Goal: Information Seeking & Learning: Check status

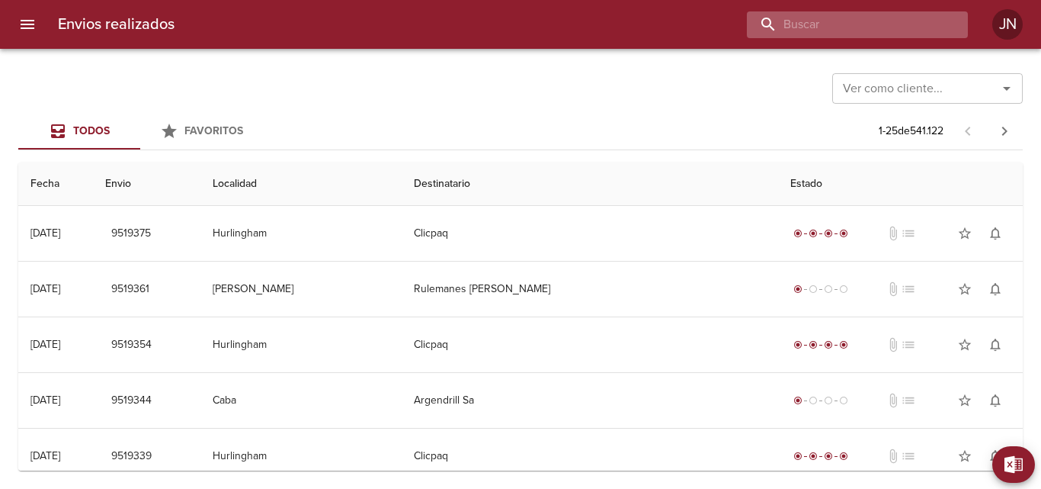
click at [859, 27] on input "buscar" at bounding box center [844, 24] width 195 height 27
type input "178-259020"
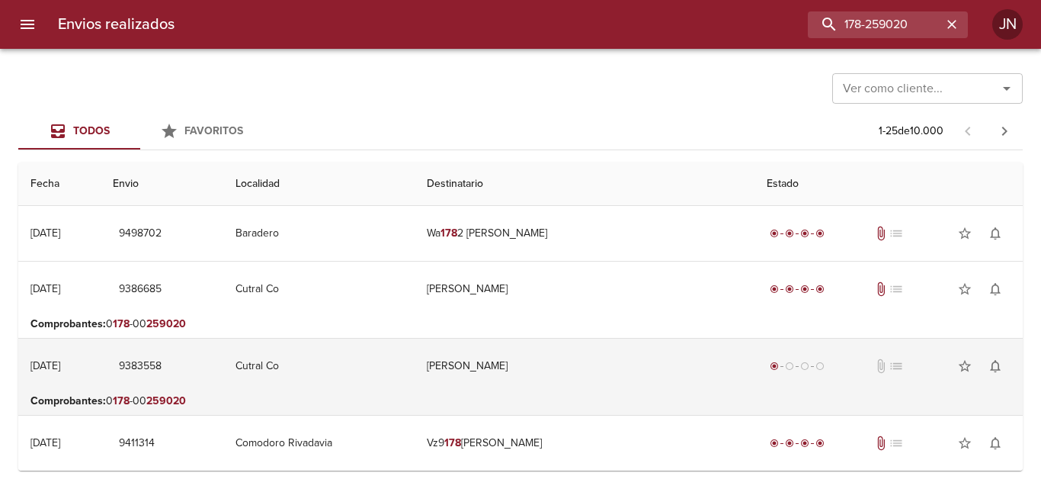
click at [568, 377] on td "[PERSON_NAME]" at bounding box center [585, 366] width 340 height 55
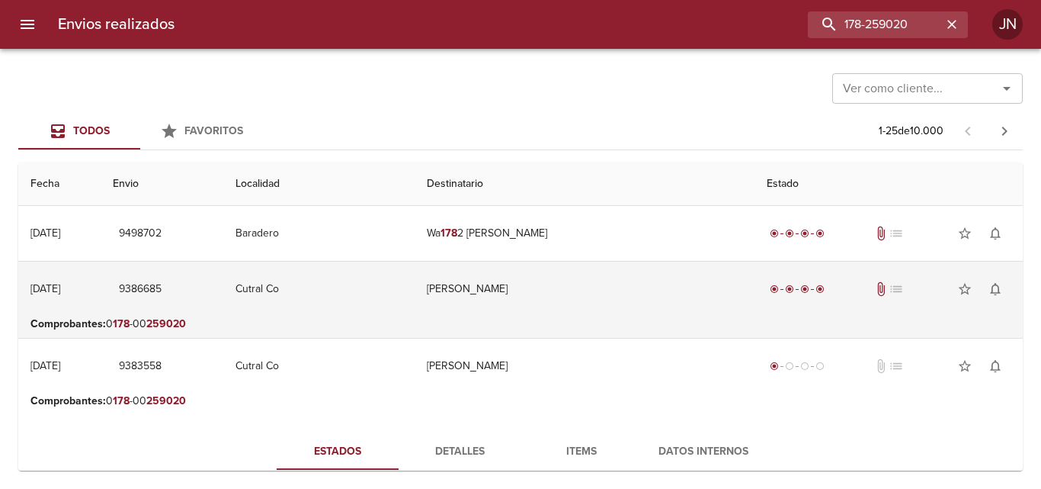
click at [484, 286] on td "[PERSON_NAME]" at bounding box center [585, 289] width 340 height 55
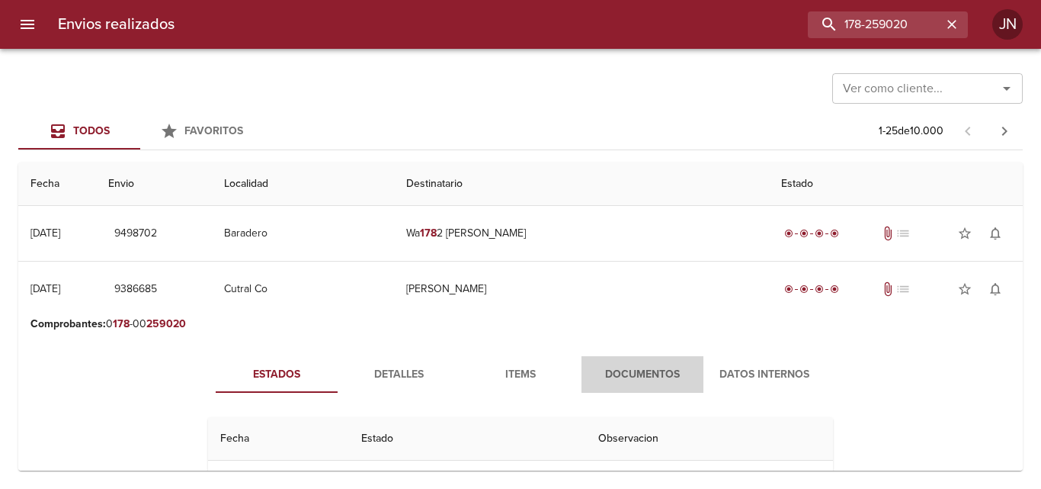
click at [644, 370] on span "Documentos" at bounding box center [643, 374] width 104 height 19
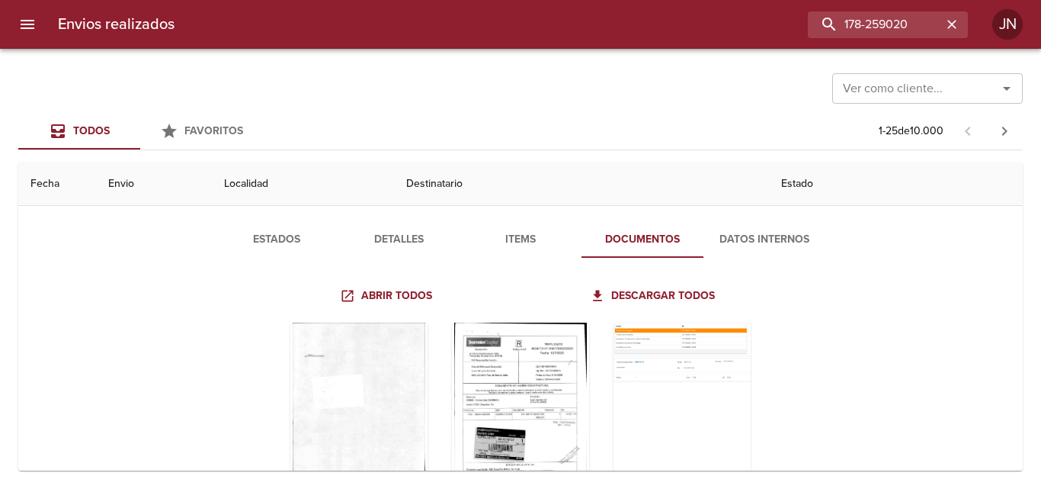
scroll to position [229, 0]
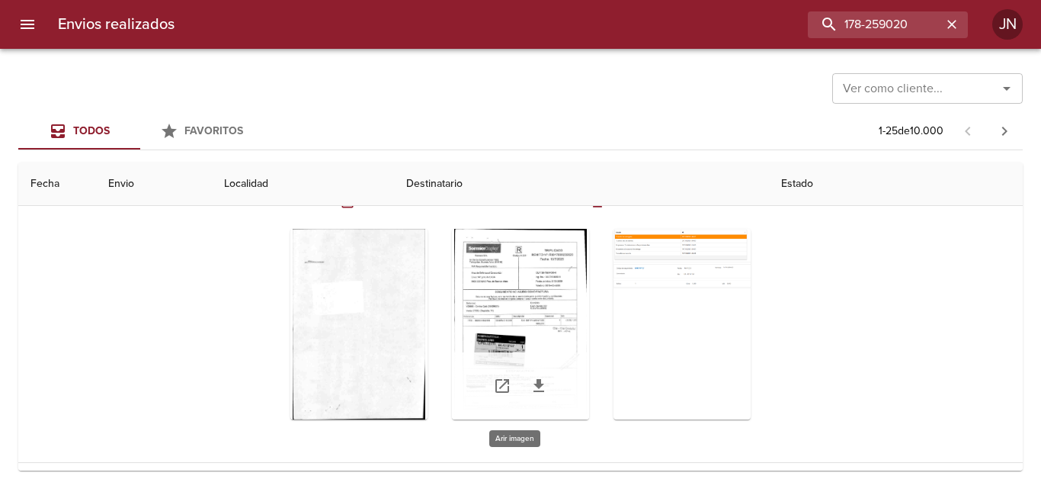
click at [544, 304] on div "Tabla de envíos del cliente" at bounding box center [520, 324] width 137 height 191
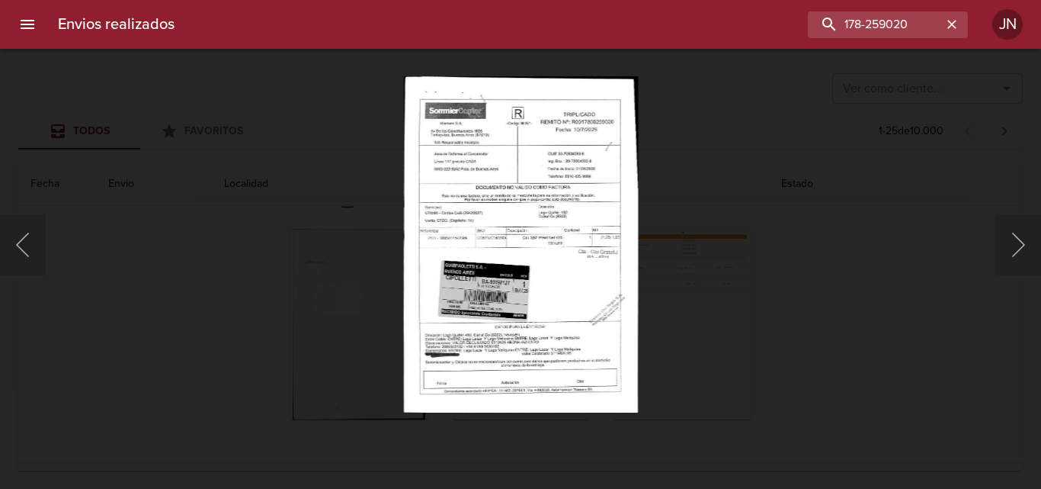
click at [537, 231] on img "Lightbox" at bounding box center [520, 244] width 235 height 336
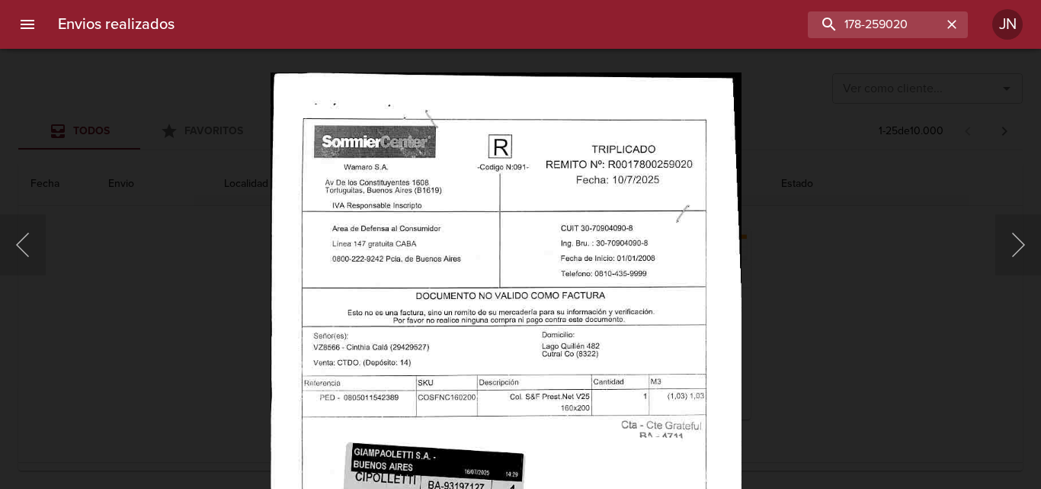
click at [672, 362] on img "Lightbox" at bounding box center [506, 410] width 471 height 676
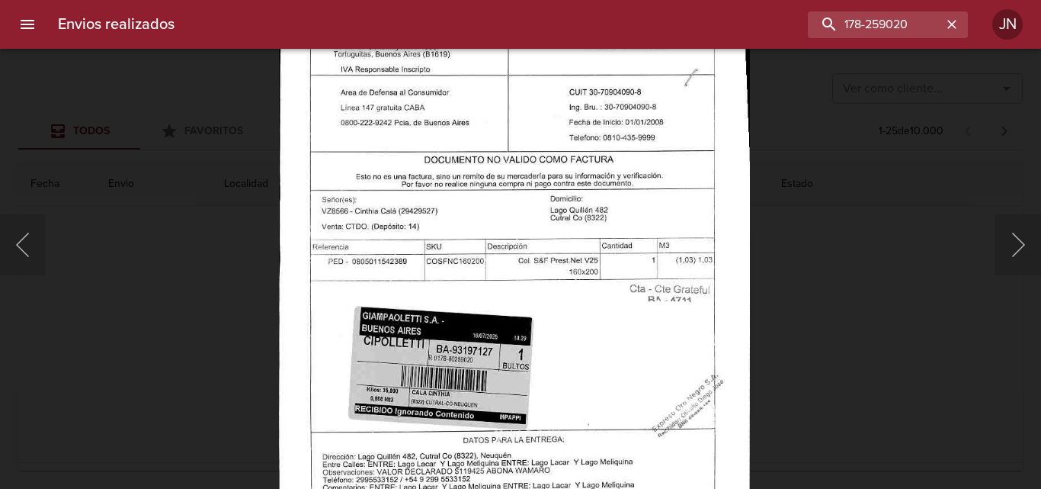
click at [562, 390] on img "Lightbox" at bounding box center [514, 275] width 471 height 676
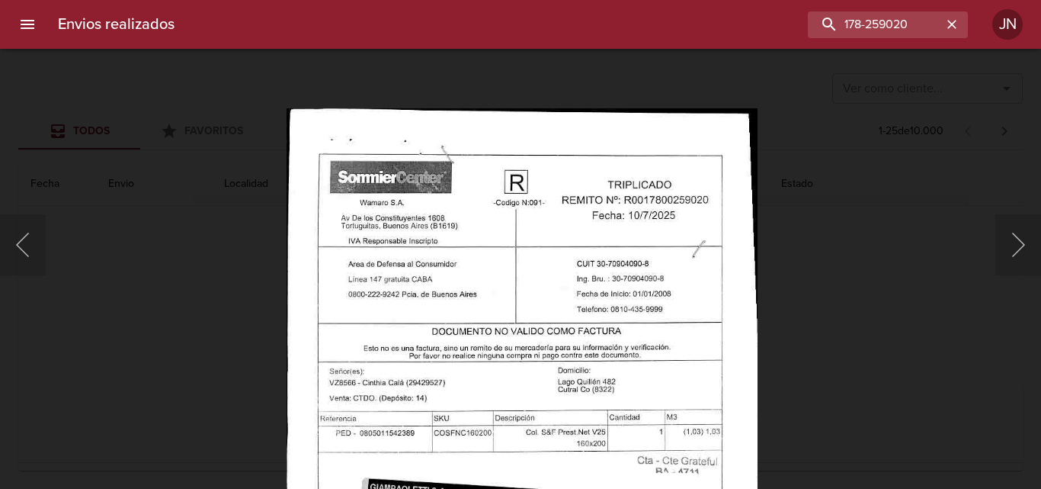
click at [587, 358] on img "Lightbox" at bounding box center [522, 446] width 471 height 676
